Goal: Task Accomplishment & Management: Manage account settings

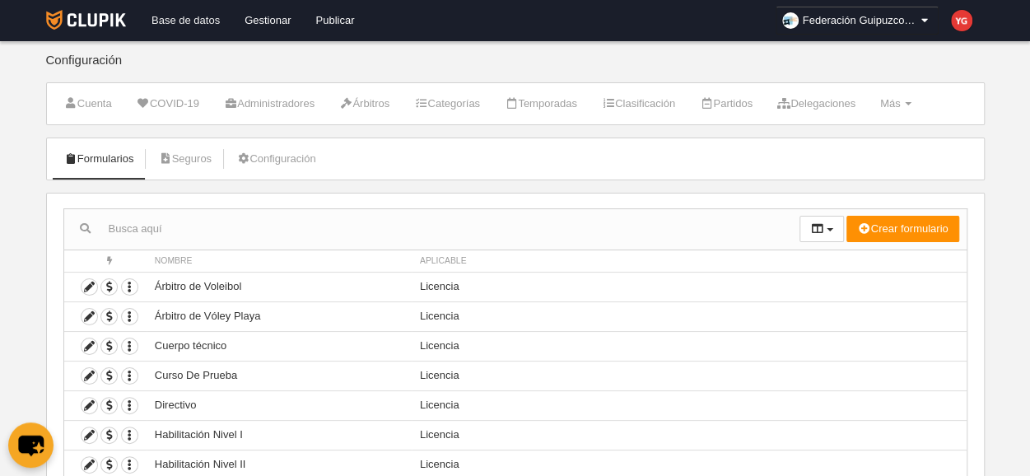
click at [203, 21] on link "Base de datos" at bounding box center [185, 20] width 93 height 41
click at [285, 156] on link "Configuración" at bounding box center [275, 159] width 97 height 25
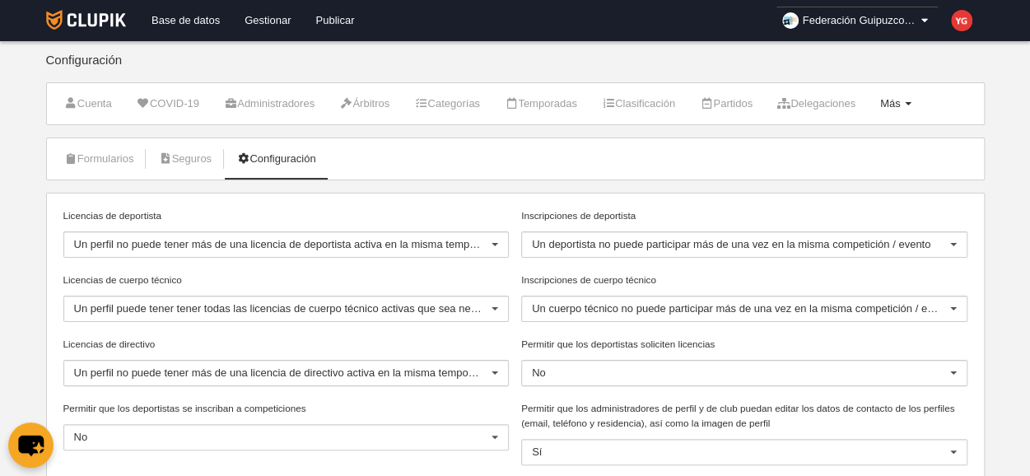
click at [914, 96] on link "Más Menú" at bounding box center [895, 103] width 49 height 25
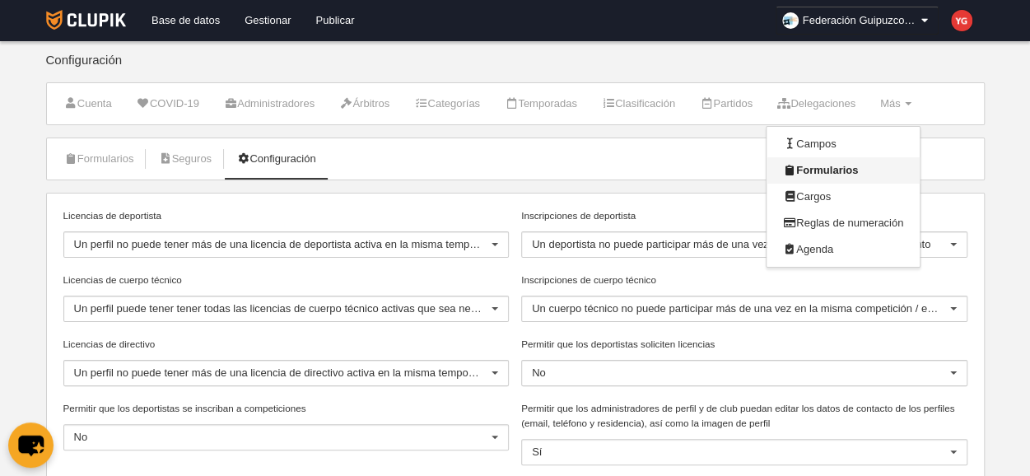
click at [853, 166] on link "Formularios" at bounding box center [843, 170] width 153 height 26
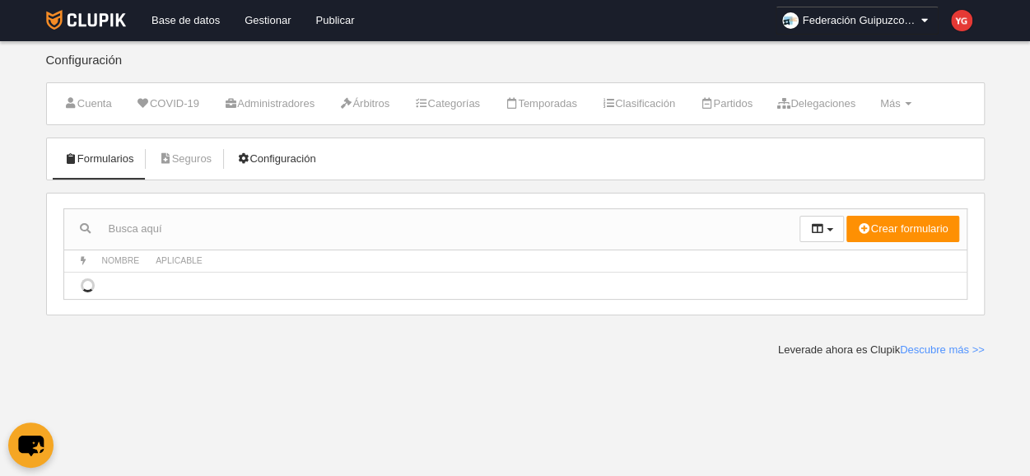
click at [270, 159] on link "Configuración" at bounding box center [275, 159] width 97 height 25
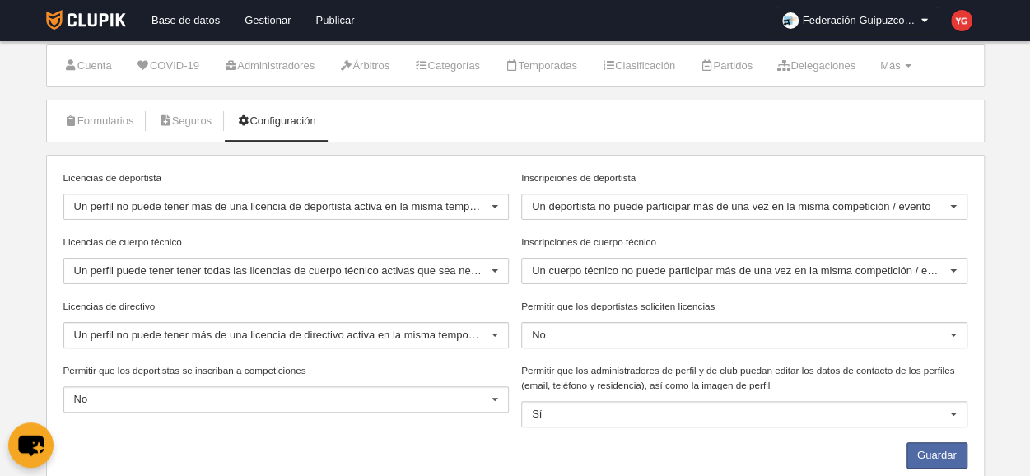
scroll to position [39, 0]
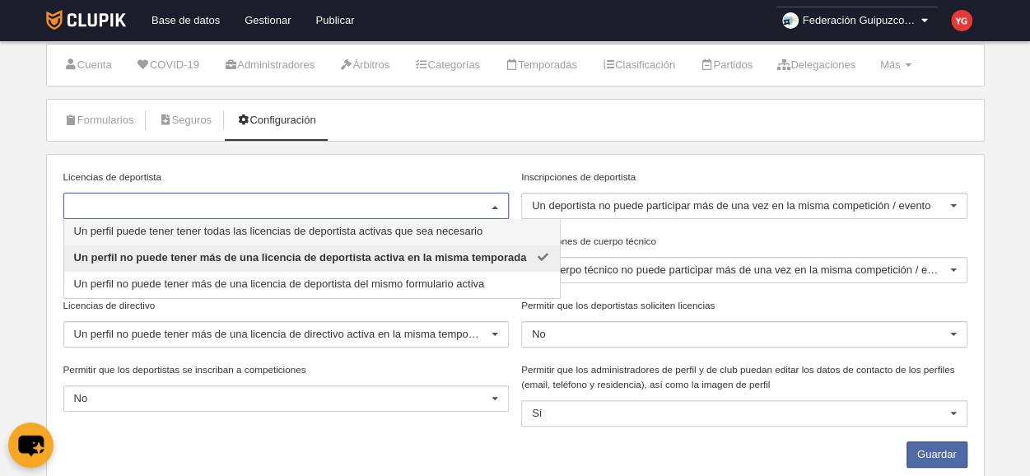
click at [494, 203] on div at bounding box center [495, 207] width 26 height 26
click at [250, 237] on span "Un perfil puede tener tener todas las licencias de deportista activas que sea n…" at bounding box center [312, 232] width 496 height 26
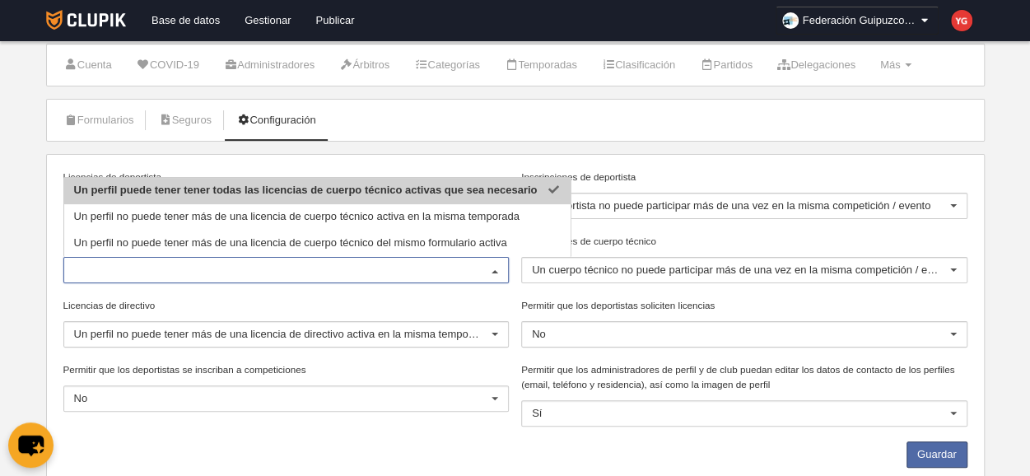
click at [178, 190] on span "Un perfil puede tener tener todas las licencias de cuerpo técnico activas que s…" at bounding box center [306, 190] width 464 height 12
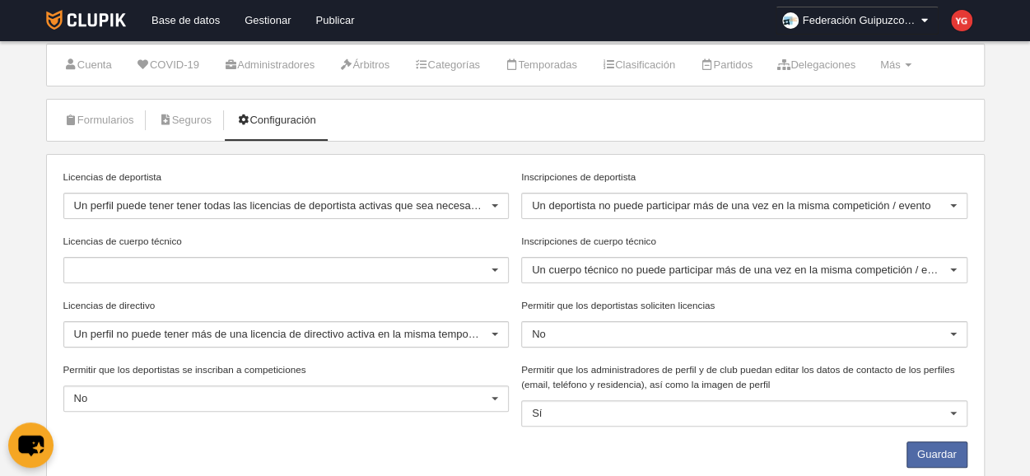
click at [492, 273] on div at bounding box center [495, 271] width 26 height 26
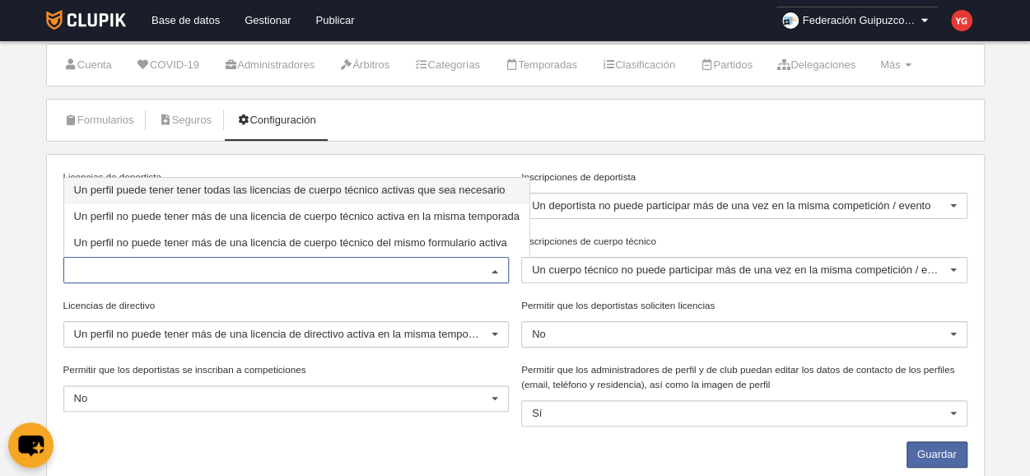
click at [504, 190] on span "Un perfil puede tener tener todas las licencias de cuerpo técnico activas que s…" at bounding box center [290, 190] width 432 height 12
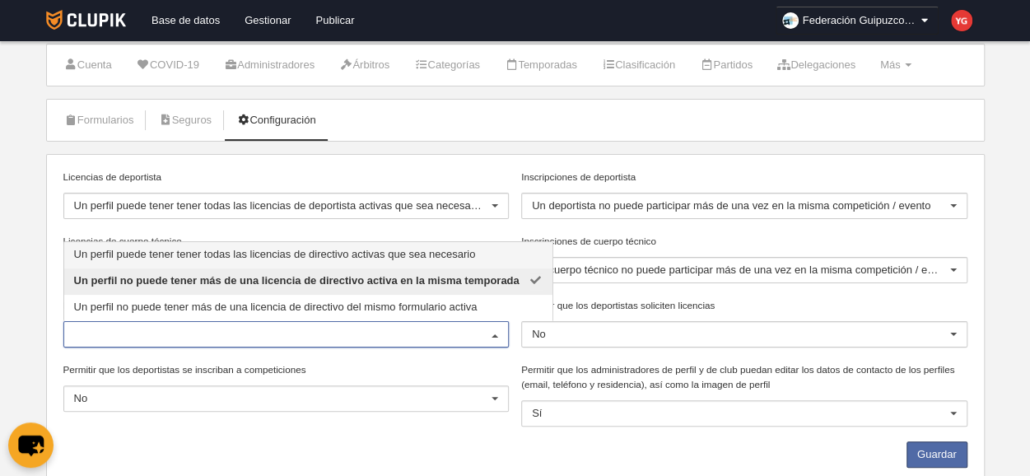
click at [421, 254] on span "Un perfil puede tener tener todas las licencias de directivo activas que sea ne…" at bounding box center [275, 254] width 402 height 12
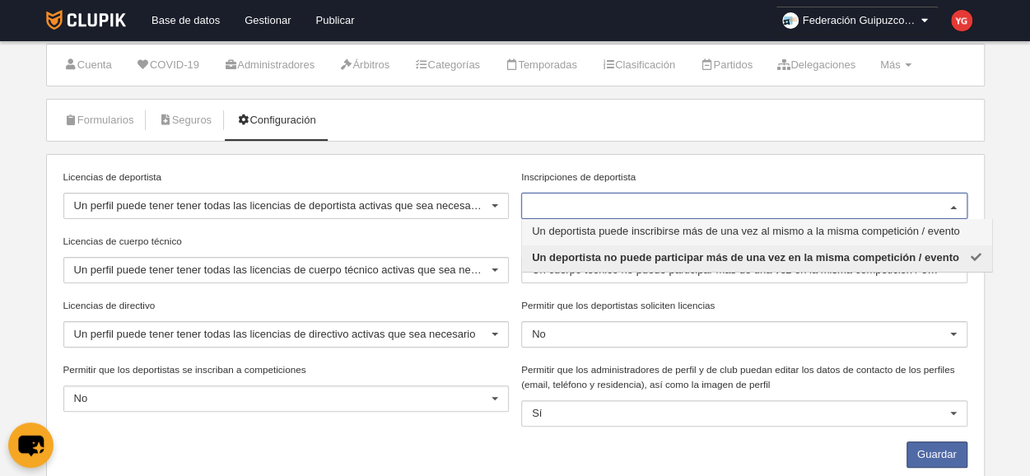
click at [680, 212] on div at bounding box center [744, 206] width 446 height 26
click at [712, 230] on span "Un deportista puede inscribirse más de una vez al mismo a la misma competición …" at bounding box center [746, 231] width 428 height 12
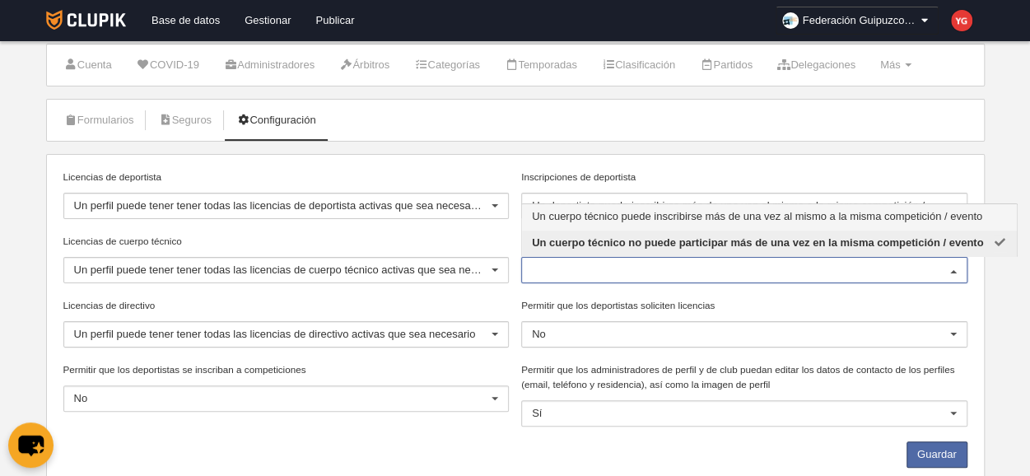
click at [694, 212] on span "Un cuerpo técnico puede inscribirse más de una vez al mismo a la misma competic…" at bounding box center [757, 216] width 450 height 12
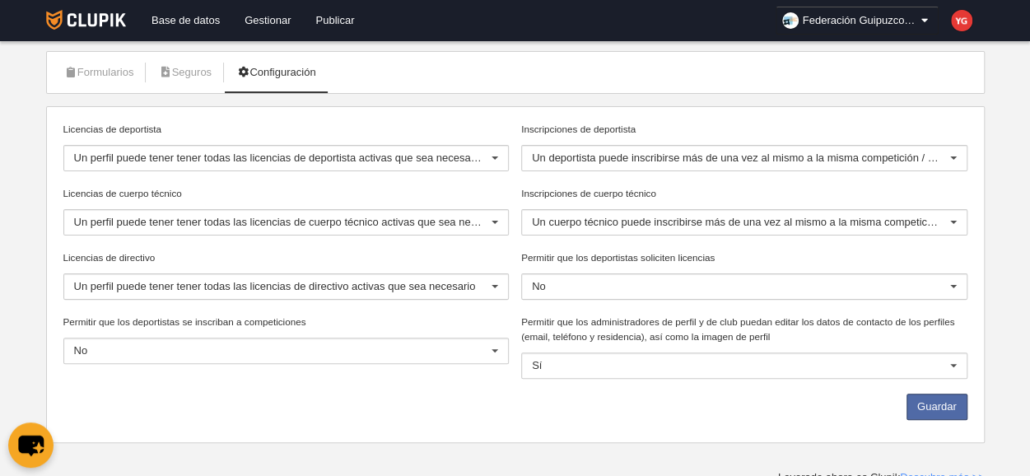
scroll to position [92, 0]
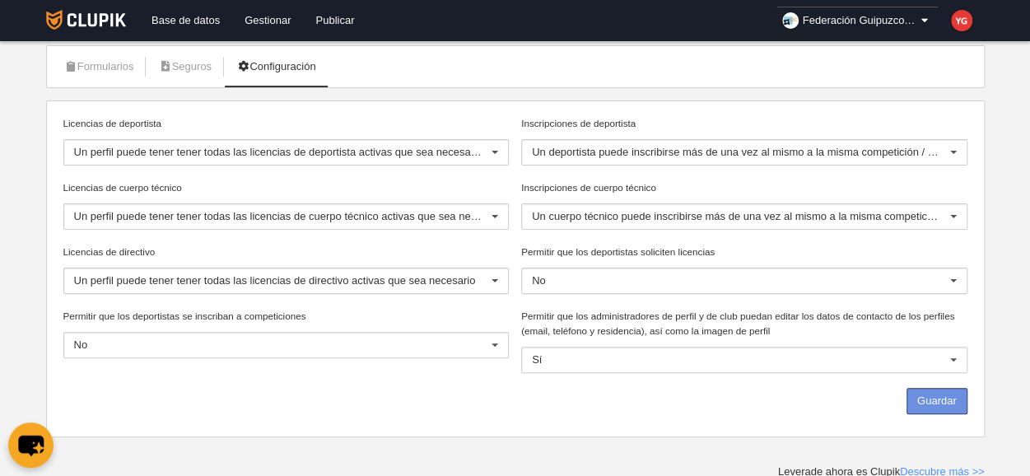
click at [952, 394] on button "Guardar" at bounding box center [937, 401] width 61 height 26
click at [934, 394] on button "Guardar" at bounding box center [937, 401] width 61 height 26
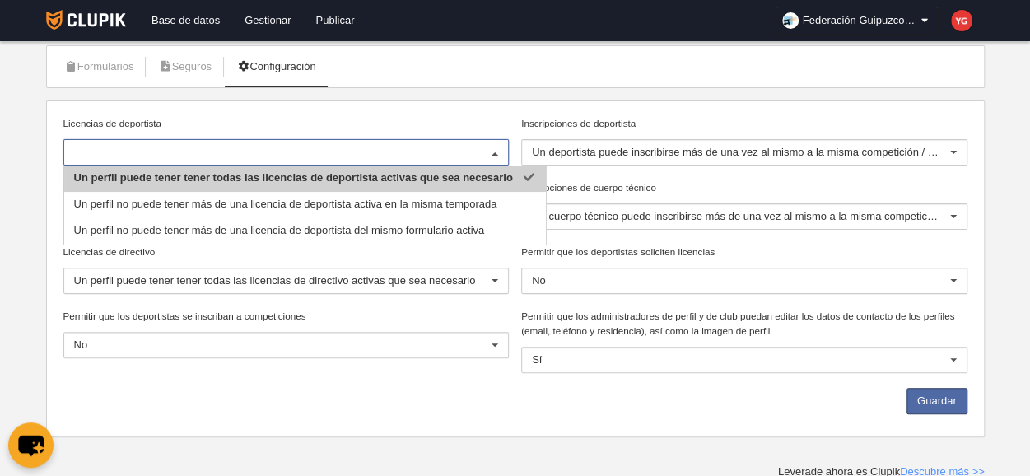
click at [494, 156] on div at bounding box center [495, 153] width 26 height 26
click at [480, 103] on div "Licencias de deportista Un perfil puede tener tener todas las licencias de depo…" at bounding box center [515, 268] width 939 height 337
